Goal: Use online tool/utility

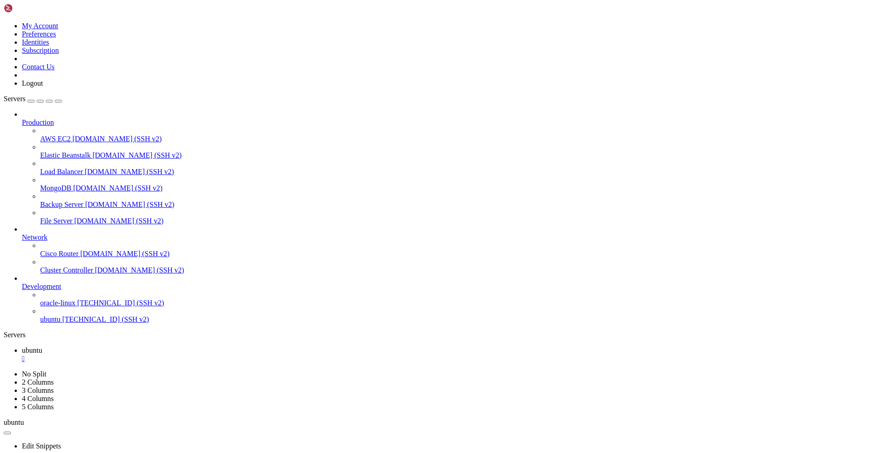
scroll to position [25, 0]
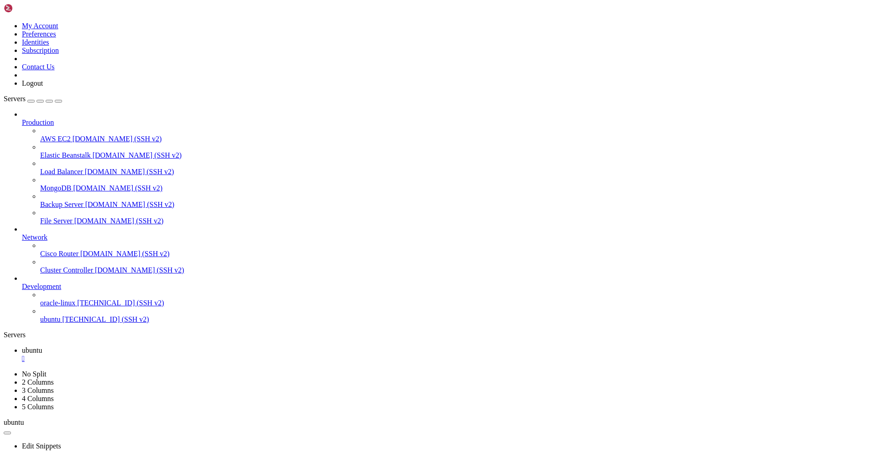
drag, startPoint x: 587, startPoint y: 640, endPoint x: 764, endPoint y: 864, distance: 285.7
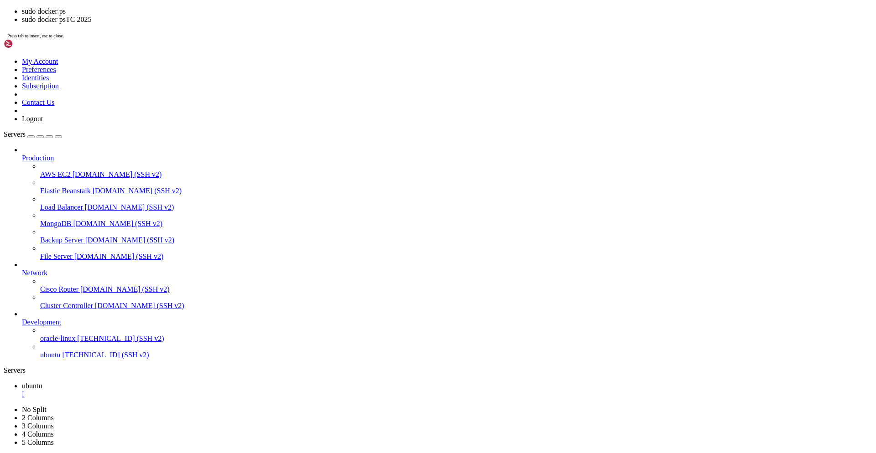
scroll to position [435, 0]
